Goal: Transaction & Acquisition: Purchase product/service

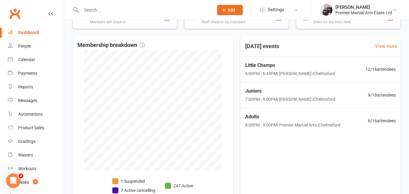
scroll to position [125, 0]
click at [336, 70] on div "Little Champs 6:00PM - 6:45PM | Callum Chuck | Chelmsford 12 / 16 attendees" at bounding box center [320, 69] width 168 height 26
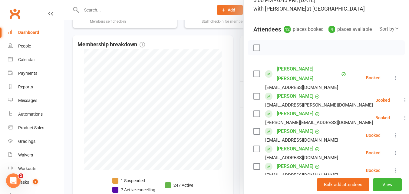
scroll to position [45, 0]
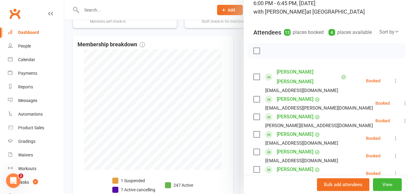
click at [64, 30] on div at bounding box center [236, 97] width 345 height 194
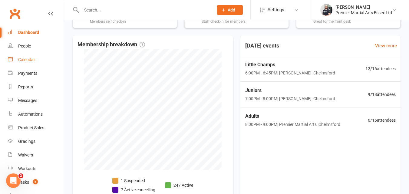
click at [35, 59] on div "Calendar" at bounding box center [26, 59] width 17 height 5
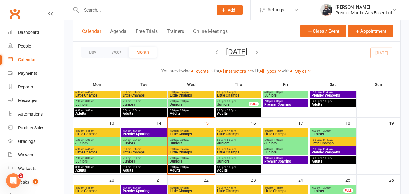
scroll to position [140, 0]
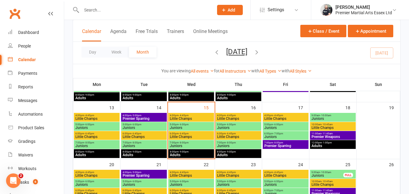
click at [186, 124] on span "- 6:00pm" at bounding box center [184, 124] width 10 height 3
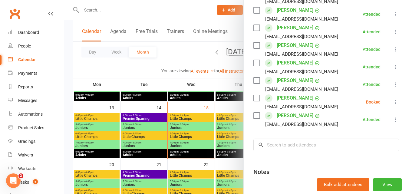
scroll to position [215, 0]
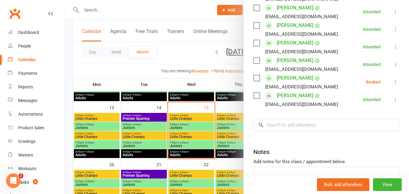
click at [308, 101] on link "[PERSON_NAME]" at bounding box center [295, 96] width 37 height 10
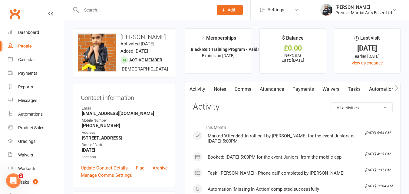
drag, startPoint x: 168, startPoint y: 37, endPoint x: 120, endPoint y: 38, distance: 48.1
click at [120, 38] on h3 "[PERSON_NAME]" at bounding box center [124, 37] width 93 height 7
copy h3 "[PERSON_NAME]"
click at [33, 130] on div "Product Sales" at bounding box center [31, 127] width 26 height 5
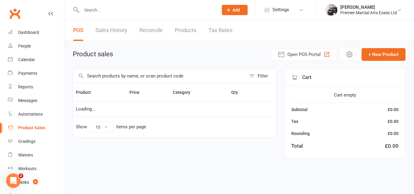
select select "10"
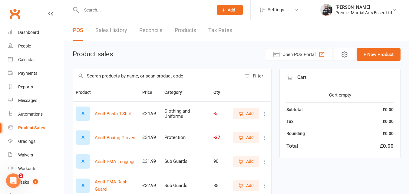
drag, startPoint x: 170, startPoint y: 74, endPoint x: 171, endPoint y: 77, distance: 3.5
click at [171, 77] on input "text" at bounding box center [157, 76] width 168 height 14
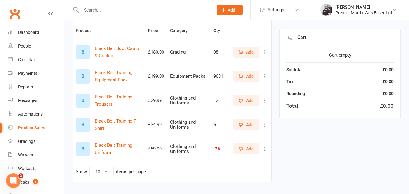
scroll to position [67, 0]
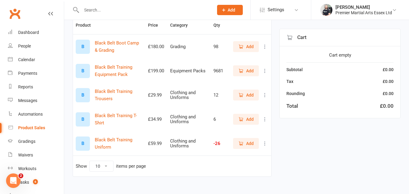
type input "black belt"
click at [245, 143] on span "Add" at bounding box center [245, 143] width 15 height 7
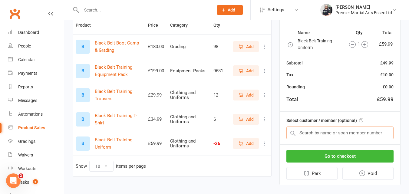
click at [313, 134] on input "text" at bounding box center [339, 133] width 107 height 13
paste input "[PERSON_NAME]"
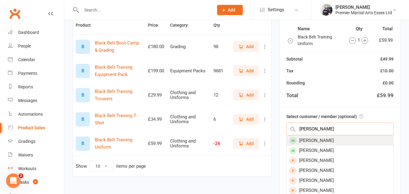
type input "[PERSON_NAME]"
click at [344, 141] on div "[PERSON_NAME]" at bounding box center [340, 141] width 107 height 10
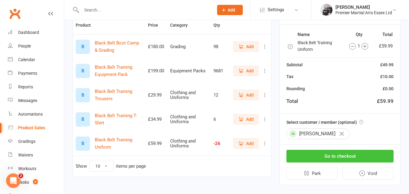
click at [343, 155] on button "Go to checkout" at bounding box center [339, 156] width 107 height 13
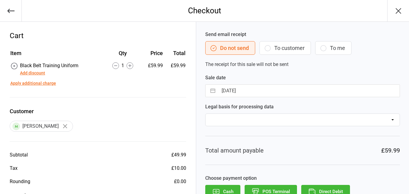
click at [343, 120] on select "Consent provided by contact Legitimate Interest - Existing Customer Legitimate …" at bounding box center [302, 120] width 195 height 13
select select "Legitimate Interest - Existing Customer"
click at [205, 114] on select "Consent provided by contact Legitimate Interest - Existing Customer Legitimate …" at bounding box center [302, 120] width 195 height 13
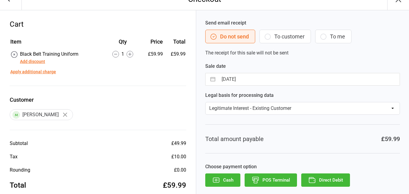
scroll to position [23, 0]
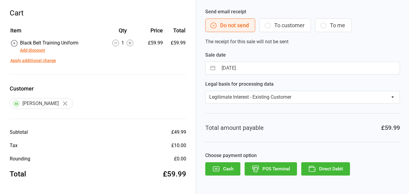
click at [332, 167] on button "Direct Debit" at bounding box center [325, 168] width 49 height 13
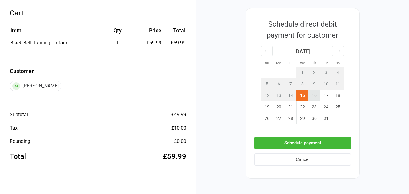
click at [313, 94] on td "16" at bounding box center [315, 96] width 12 height 12
click at [309, 140] on button "Schedule payment" at bounding box center [302, 143] width 97 height 12
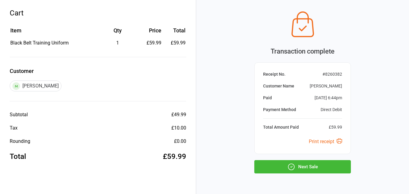
click at [309, 170] on button "Next Sale" at bounding box center [302, 166] width 97 height 13
